Goal: Check status

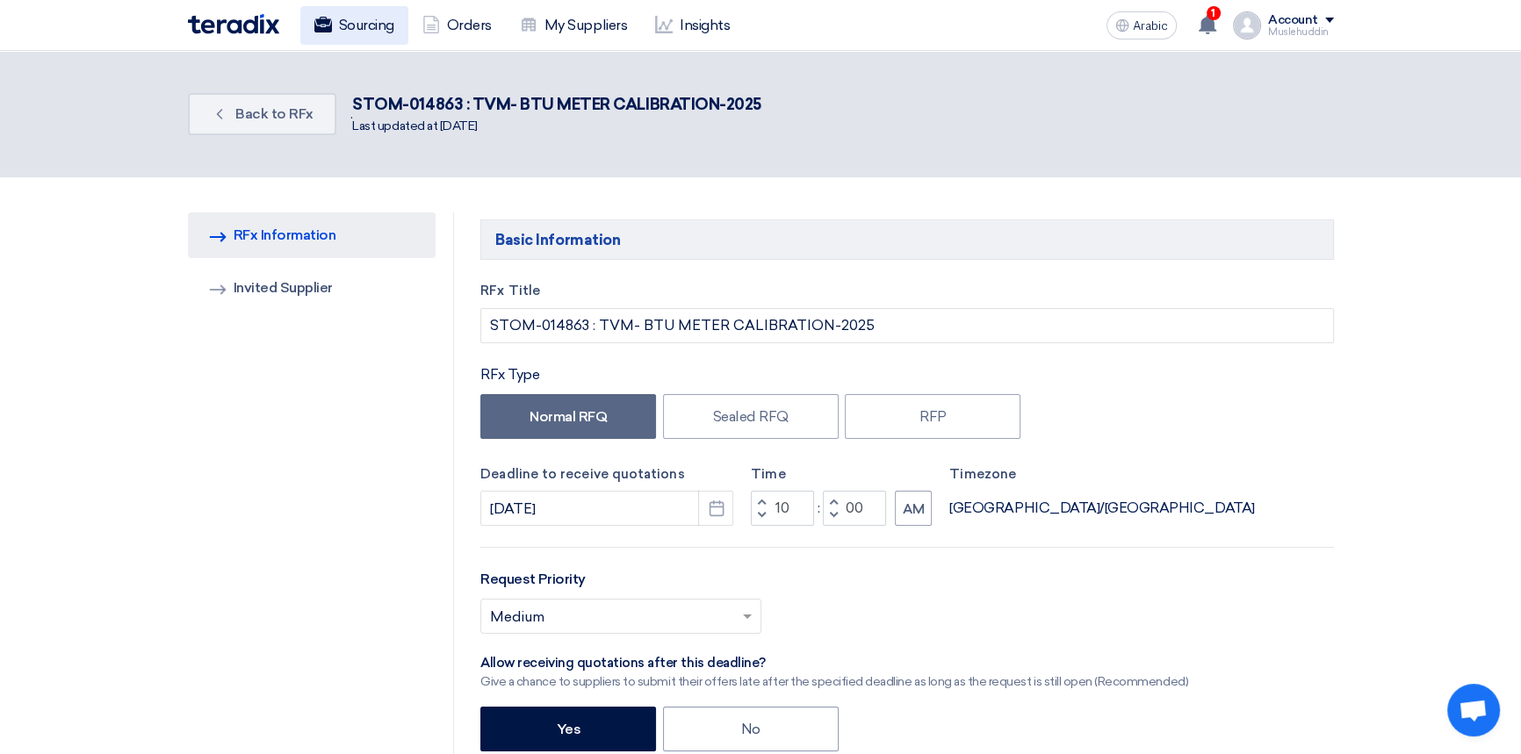
click at [371, 30] on font "Sourcing" at bounding box center [366, 25] width 55 height 17
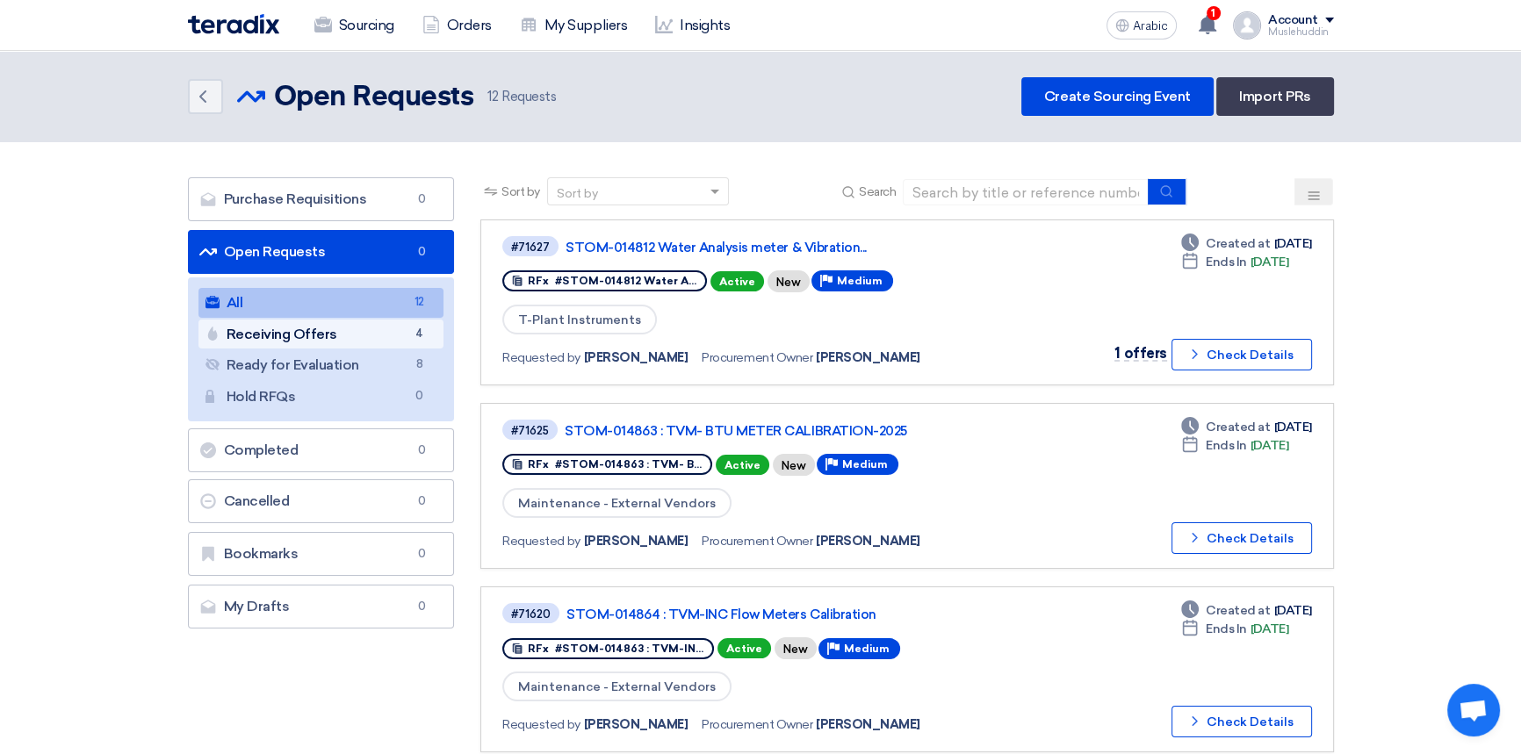
click at [365, 335] on link "Receiving Offers Receiving Offers 4" at bounding box center [321, 335] width 246 height 30
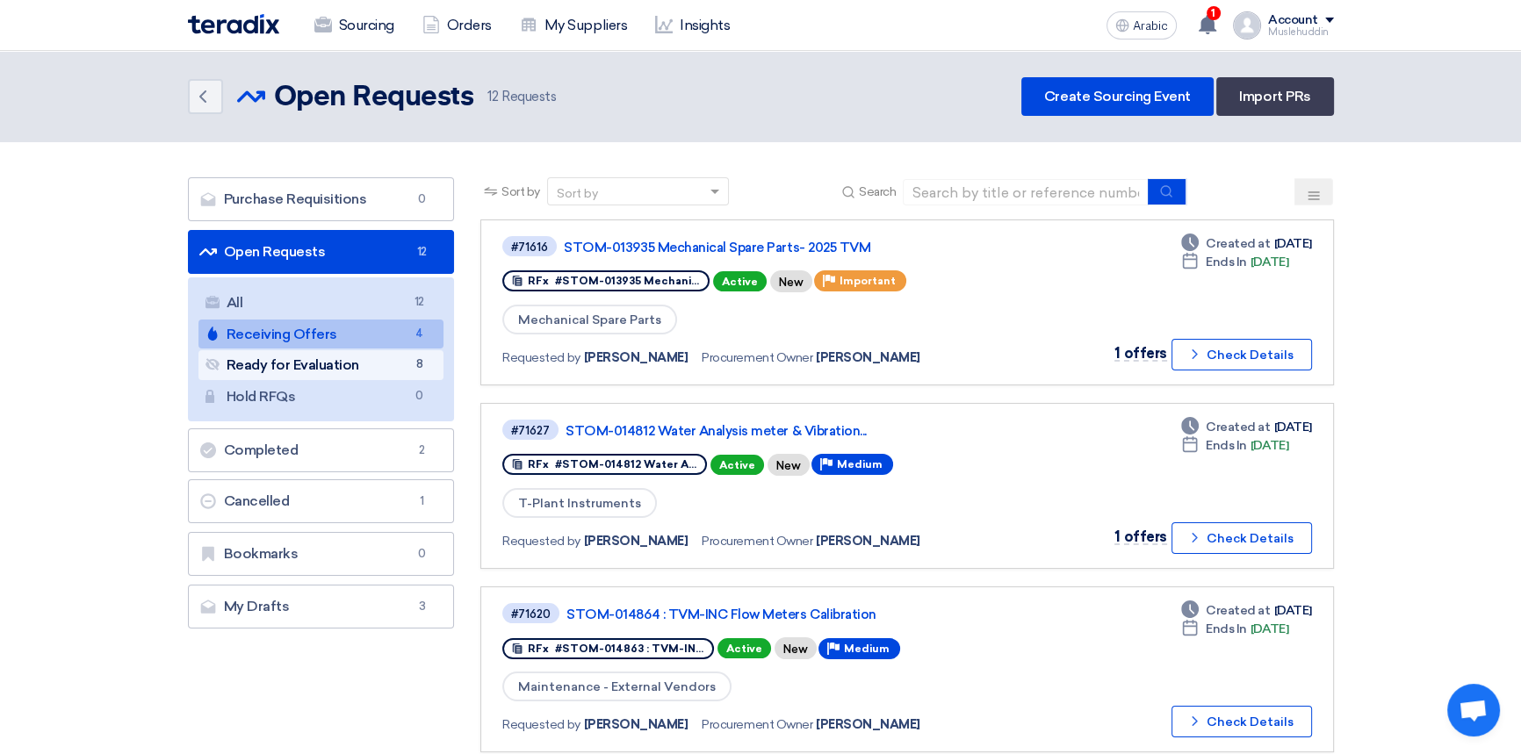
click at [267, 363] on font "Ready for Evaluation" at bounding box center [293, 364] width 133 height 17
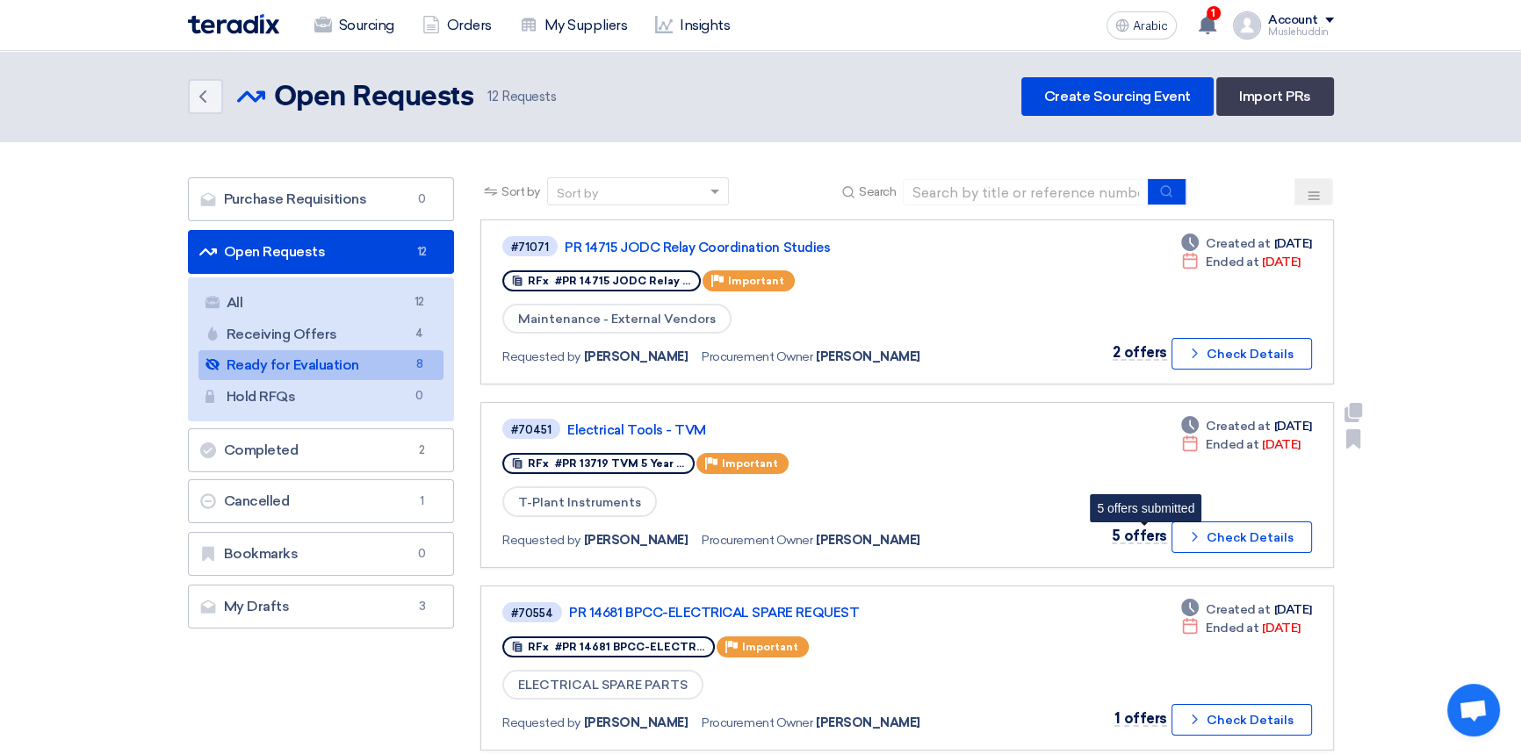
click at [1142, 535] on font "5 offers" at bounding box center [1139, 536] width 54 height 17
click at [1255, 531] on font "Check Details" at bounding box center [1249, 537] width 87 height 15
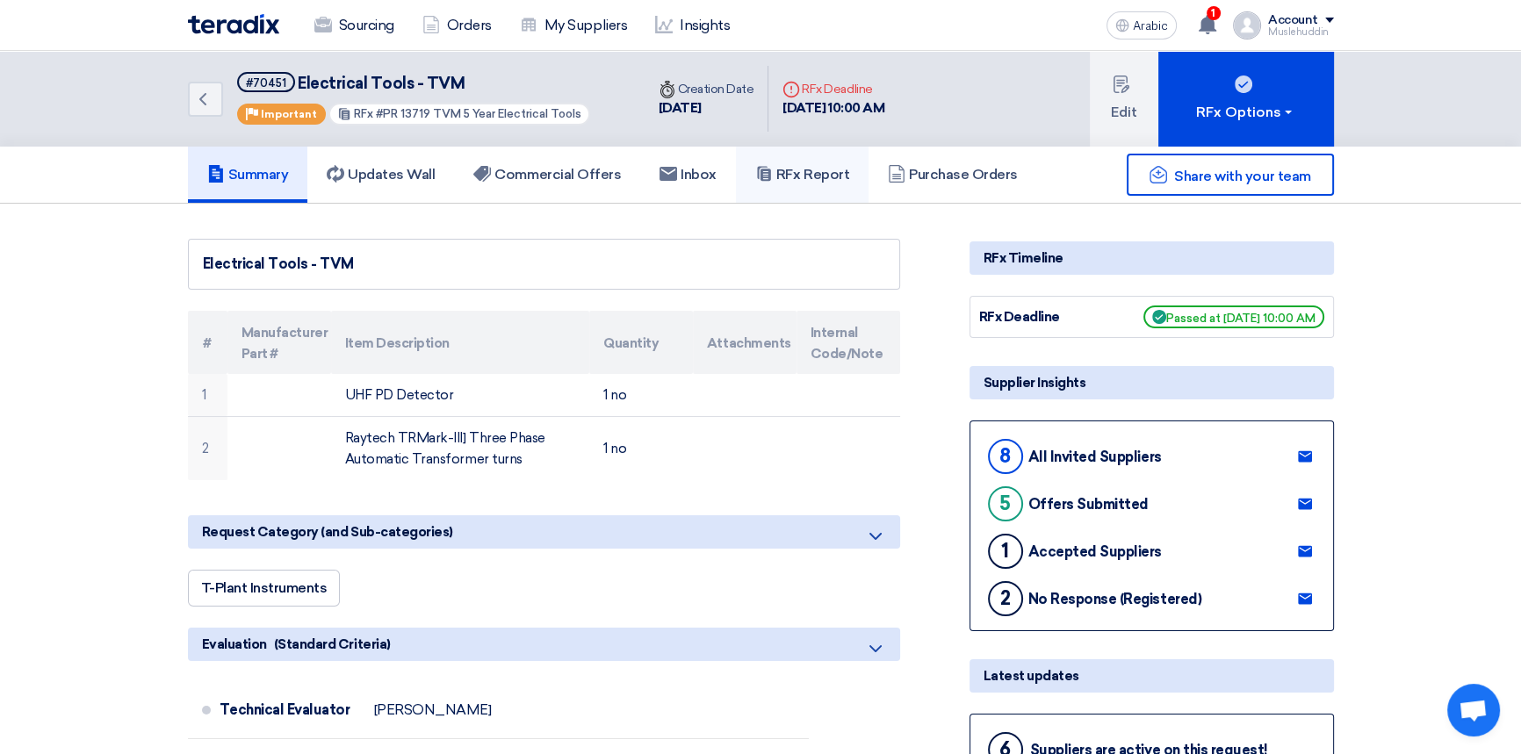
click at [840, 169] on font "RFx Report" at bounding box center [812, 174] width 73 height 17
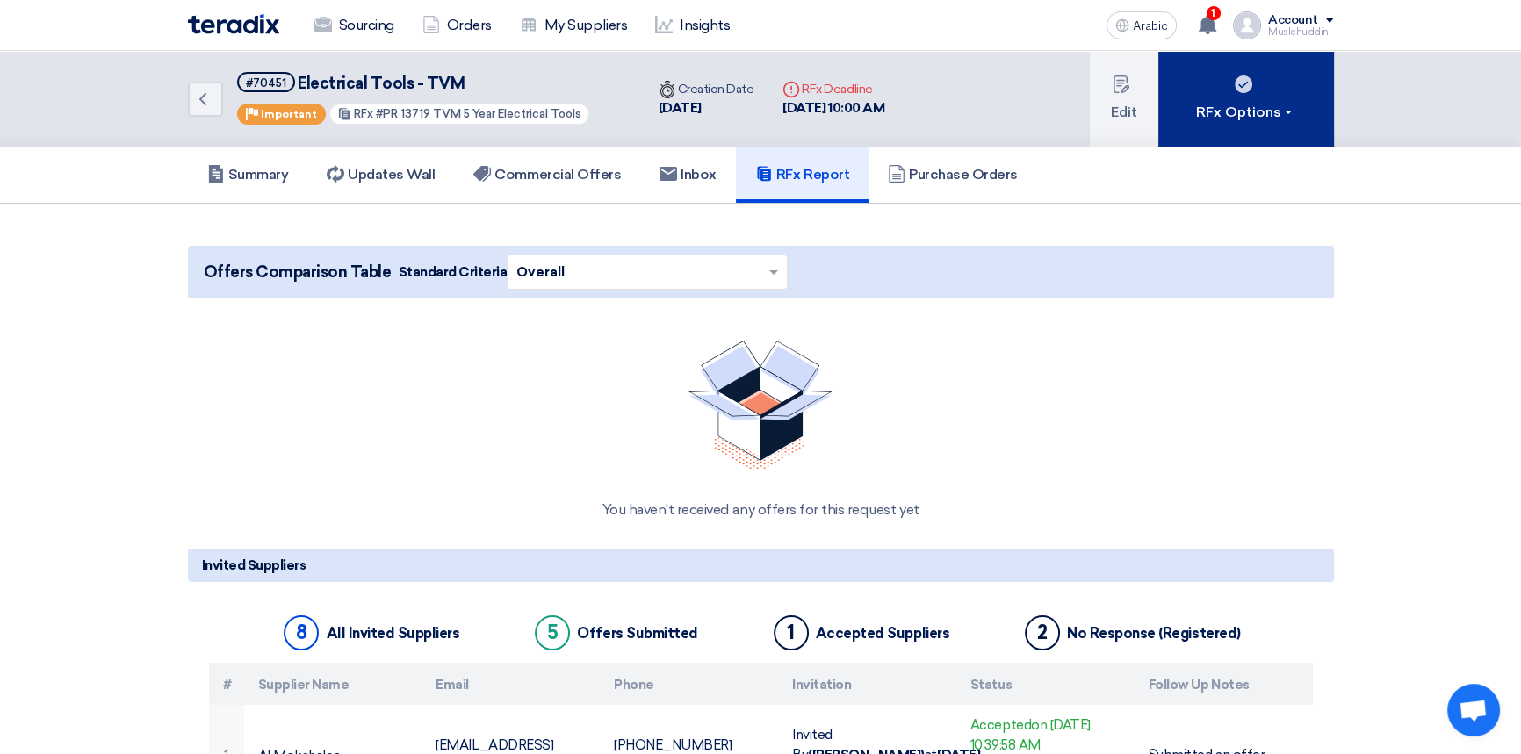
click at [1236, 107] on font "RFx Options" at bounding box center [1238, 112] width 85 height 17
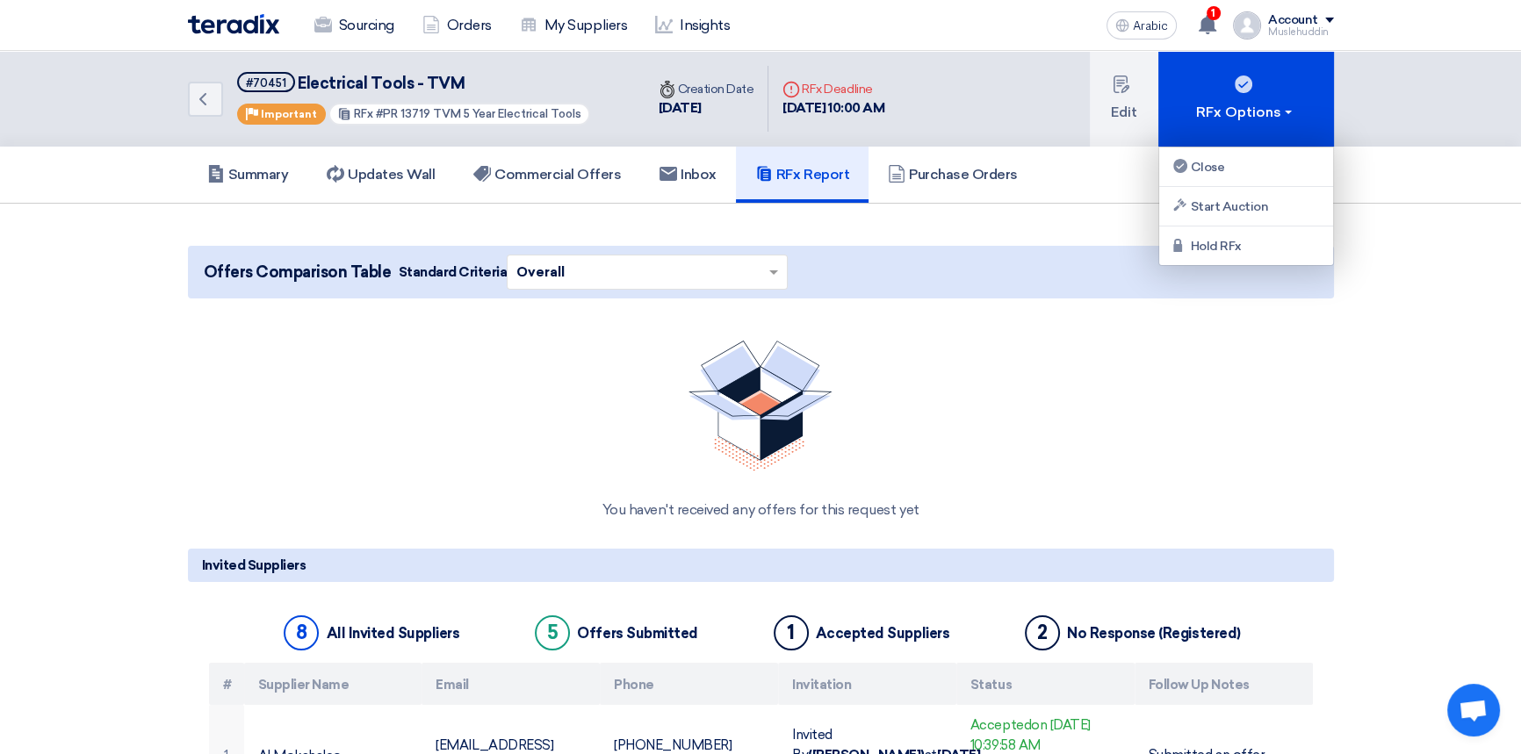
click at [1148, 363] on div "You haven't received any offers for this request yet" at bounding box center [761, 431] width 1146 height 222
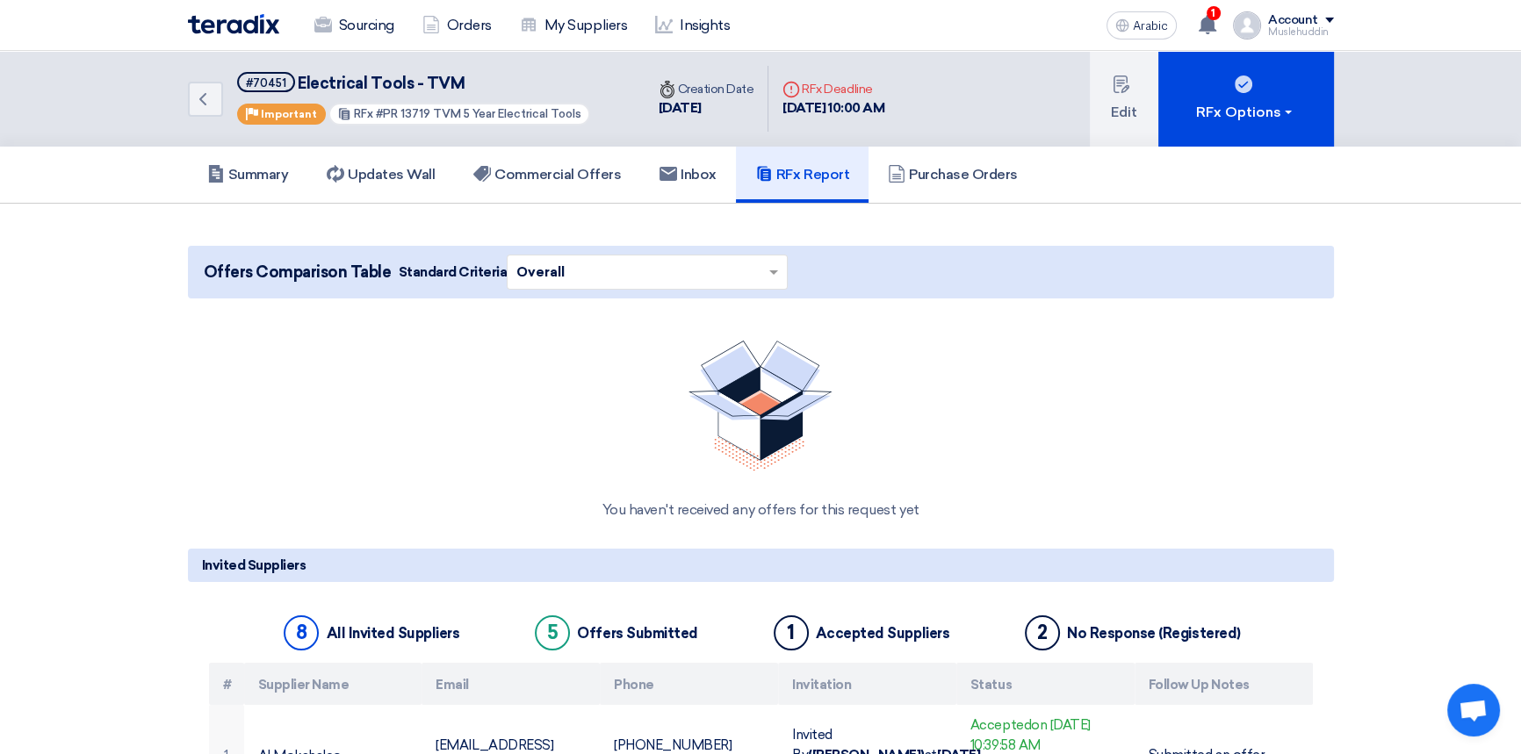
click at [762, 176] on icon at bounding box center [764, 174] width 18 height 18
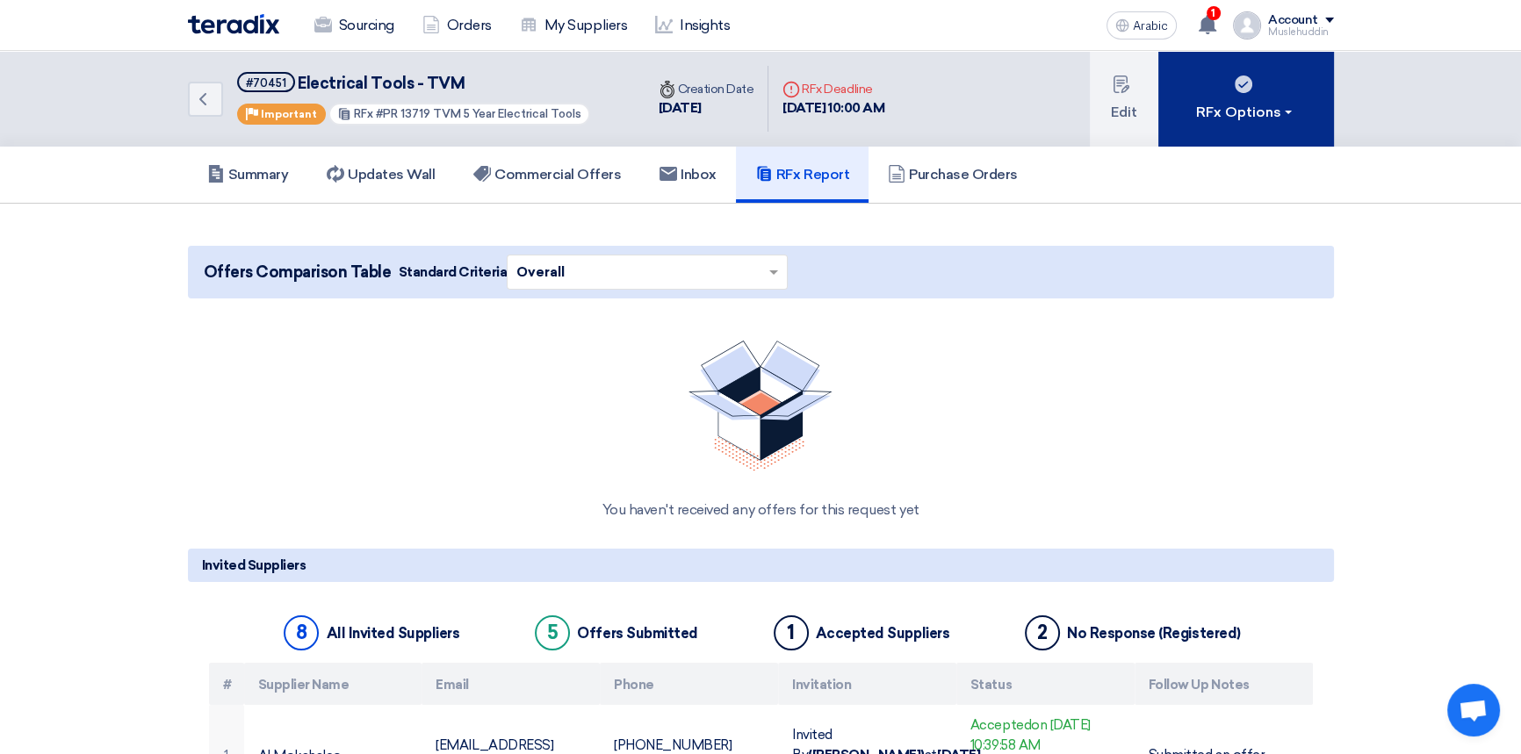
click at [1205, 124] on button "RFx Options" at bounding box center [1246, 99] width 176 height 96
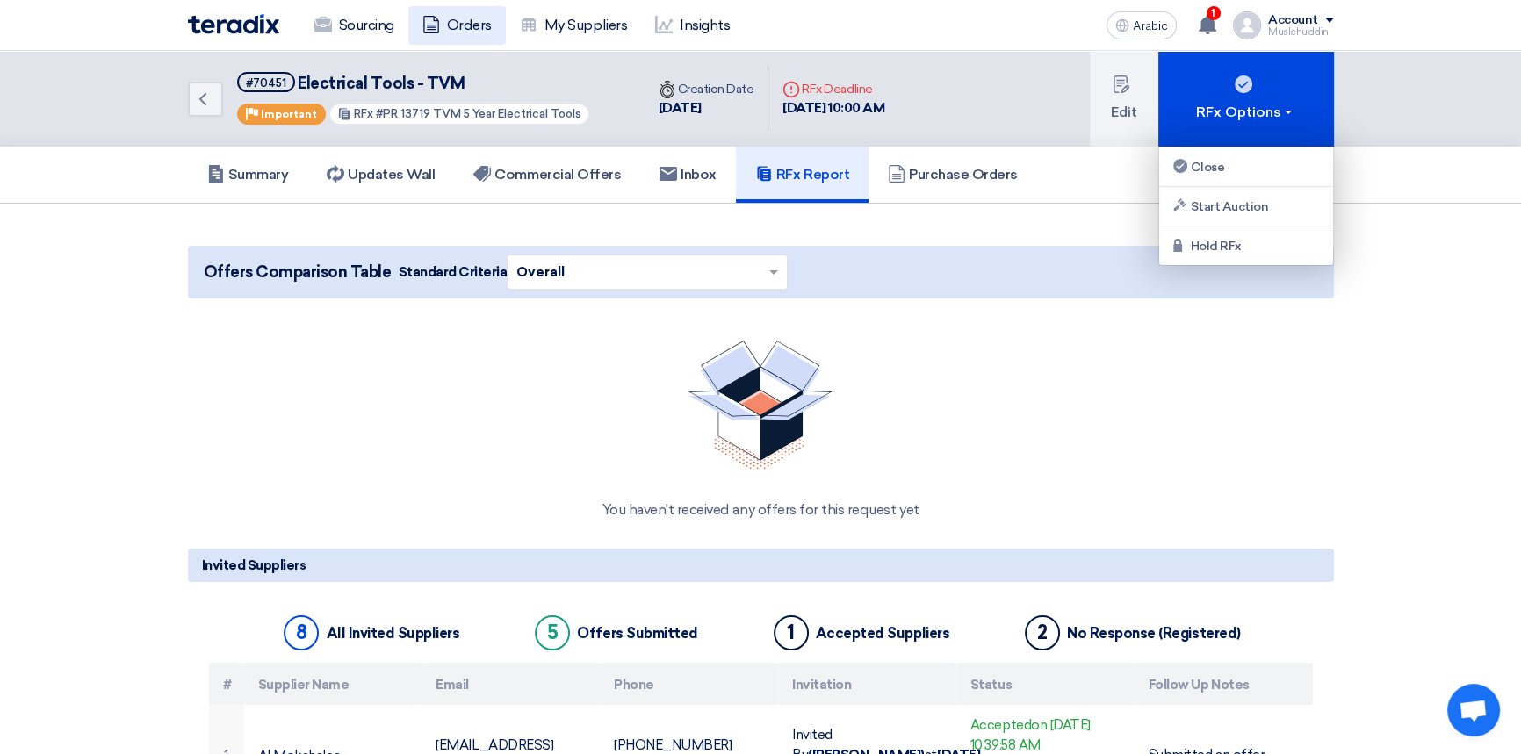
click at [438, 35] on link "Orders" at bounding box center [456, 25] width 97 height 39
